Goal: Information Seeking & Learning: Find specific fact

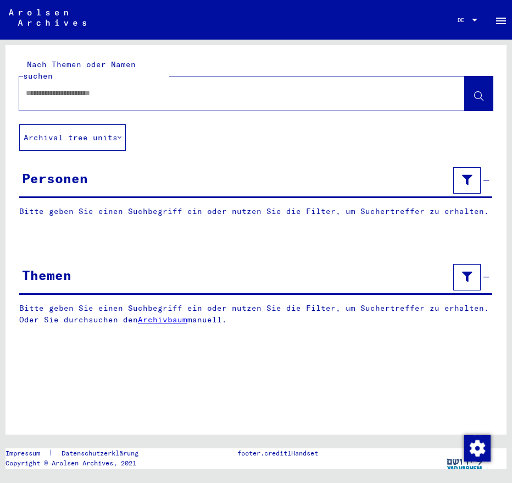
click at [47, 87] on input "text" at bounding box center [232, 93] width 413 height 12
click at [475, 92] on icon at bounding box center [478, 96] width 9 height 9
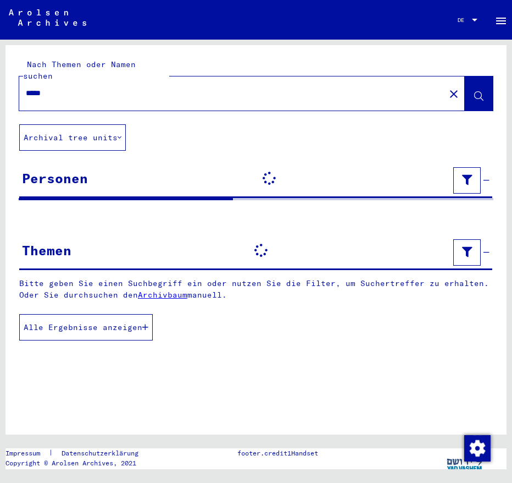
click at [65, 87] on input "*****" at bounding box center [232, 93] width 413 height 12
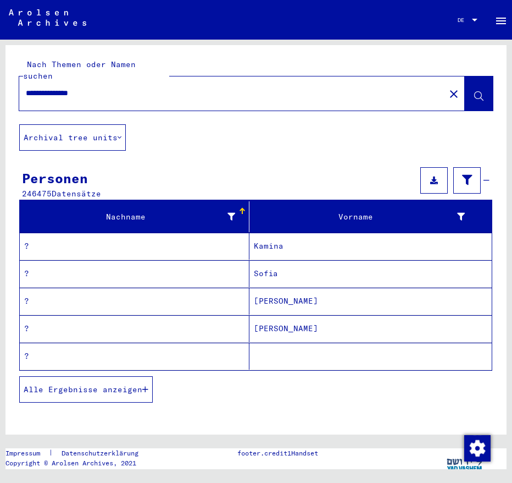
type input "**********"
click at [474, 92] on icon at bounding box center [478, 96] width 9 height 9
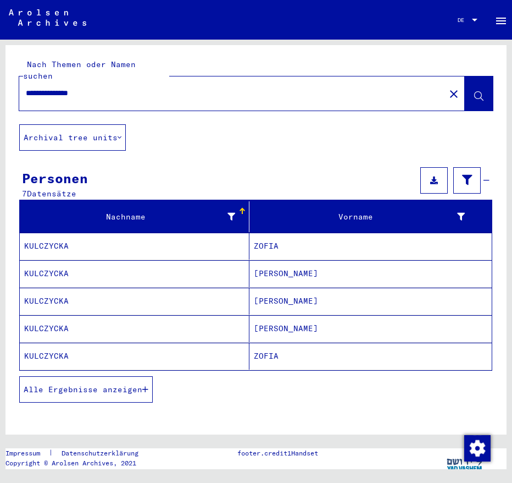
click at [39, 345] on mat-cell "KULCZYCKA" at bounding box center [135, 355] width 230 height 27
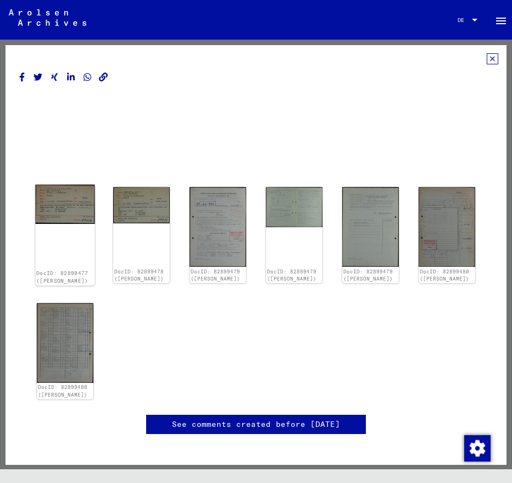
click at [71, 241] on div "DocID: 82899477 ([PERSON_NAME])" at bounding box center [64, 235] width 59 height 101
click at [71, 196] on img at bounding box center [64, 204] width 59 height 39
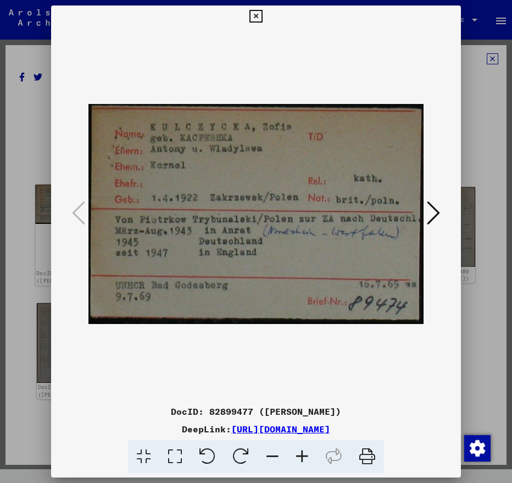
click at [71, 196] on div at bounding box center [256, 213] width 410 height 373
click at [434, 214] on icon at bounding box center [433, 213] width 13 height 26
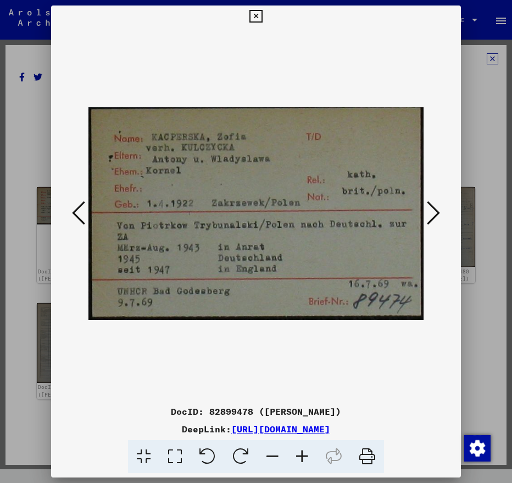
click at [434, 214] on icon at bounding box center [433, 213] width 13 height 26
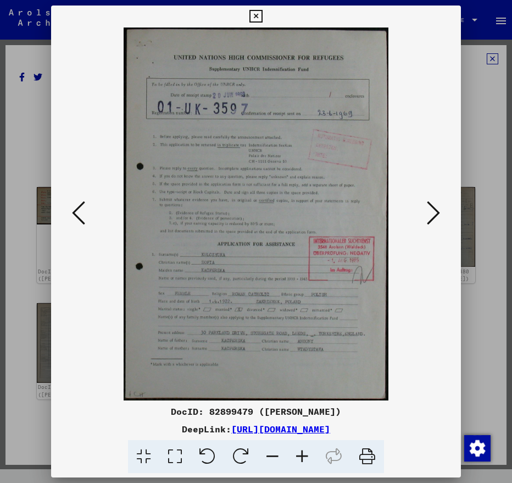
click at [434, 214] on icon at bounding box center [433, 213] width 13 height 26
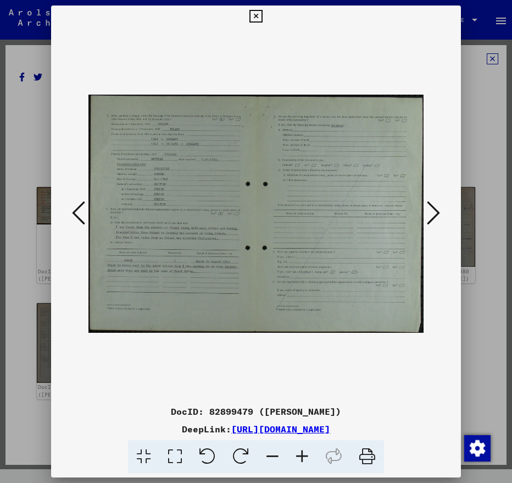
click at [434, 214] on icon at bounding box center [433, 213] width 13 height 26
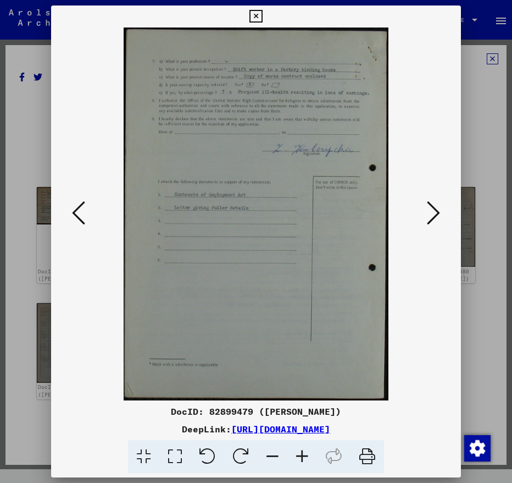
click at [434, 214] on icon at bounding box center [433, 213] width 13 height 26
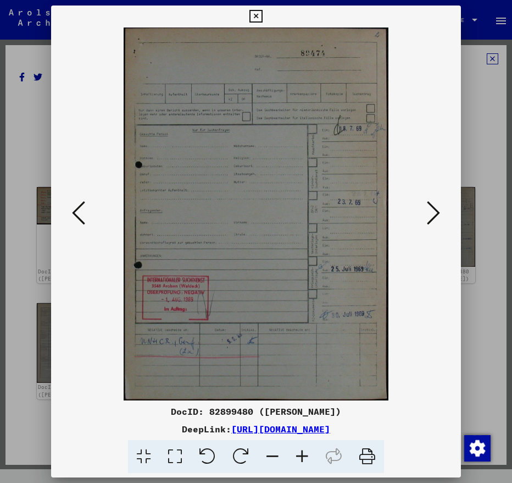
click at [434, 214] on icon at bounding box center [433, 213] width 13 height 26
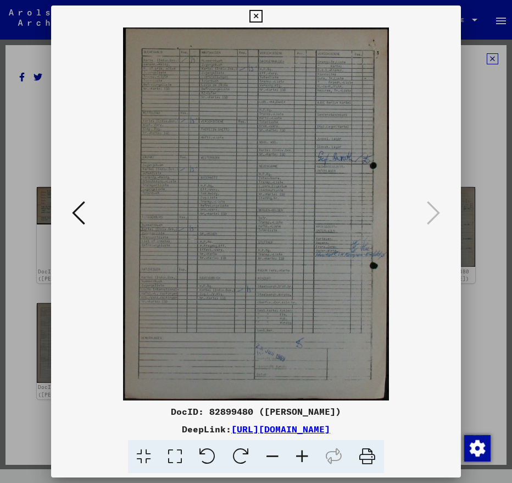
click at [254, 14] on icon at bounding box center [256, 16] width 13 height 13
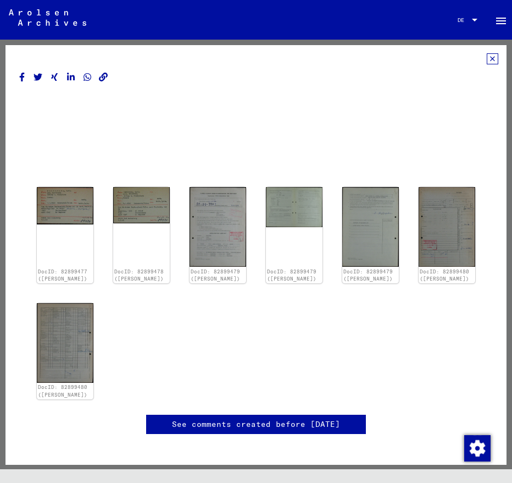
click at [487, 59] on icon at bounding box center [493, 58] width 12 height 11
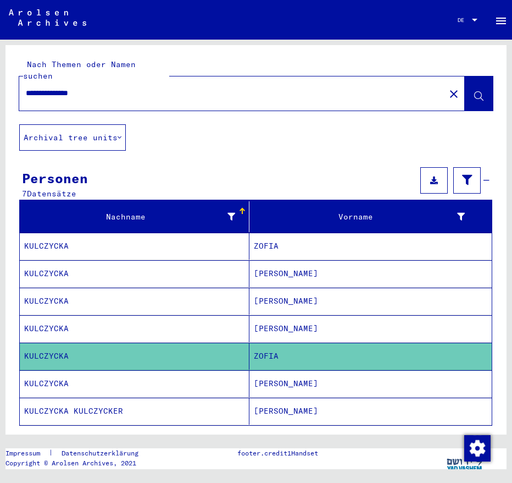
click at [46, 260] on mat-cell "KULCZYCKA" at bounding box center [135, 273] width 230 height 27
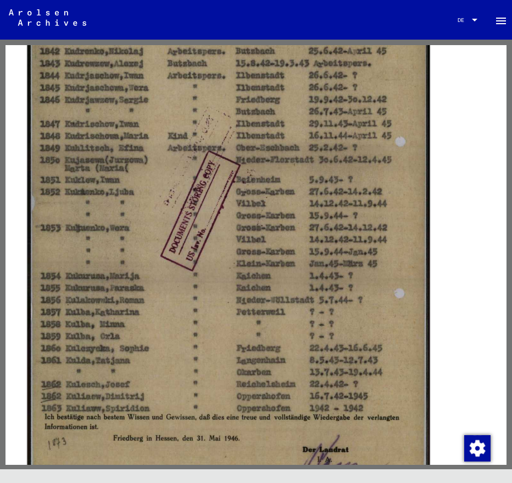
scroll to position [337, 0]
